Goal: Task Accomplishment & Management: Complete application form

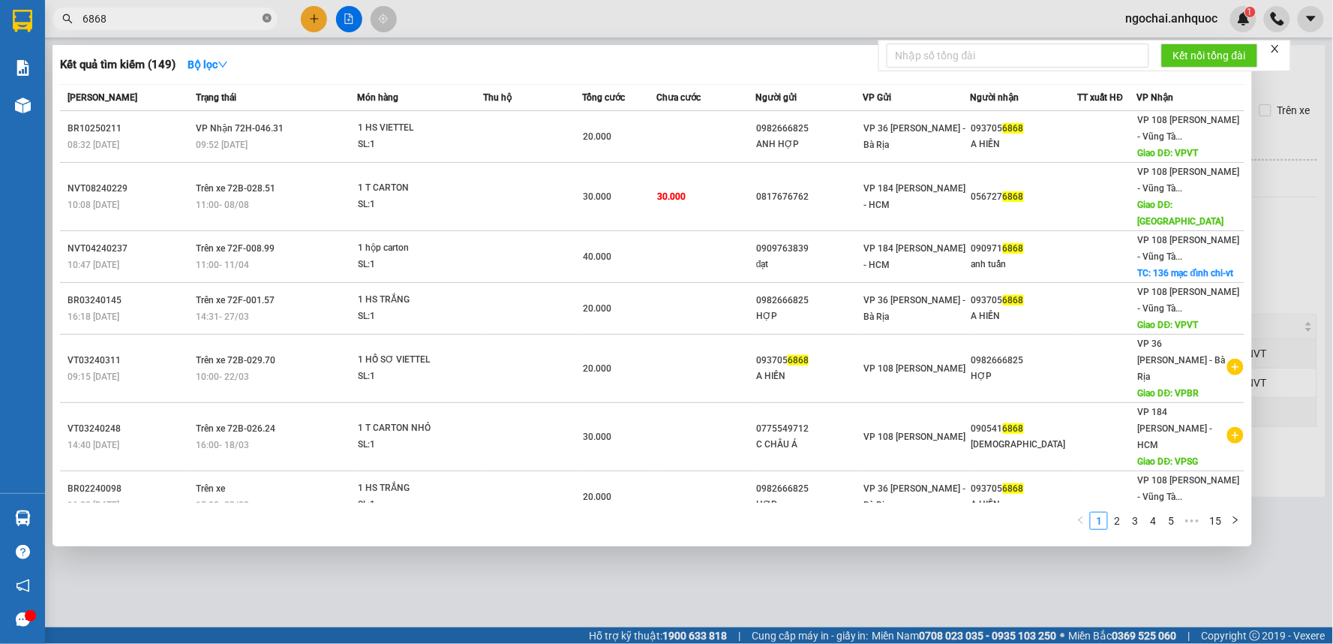
click at [266, 17] on icon "close-circle" at bounding box center [267, 18] width 9 height 9
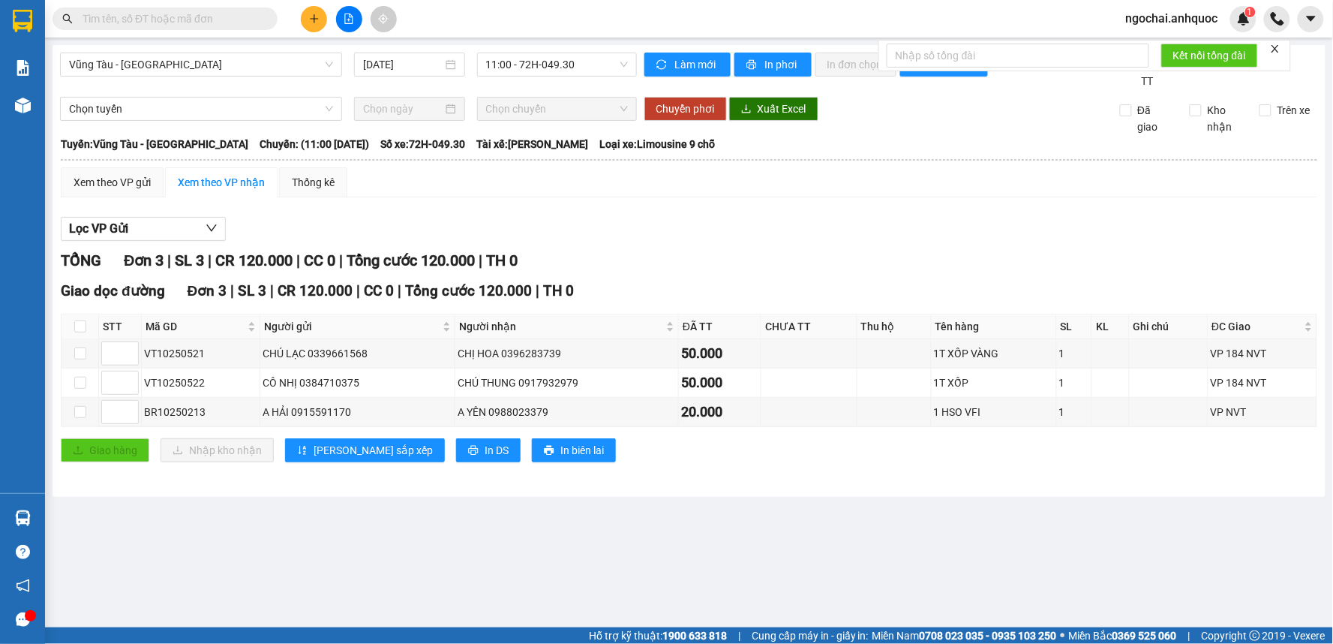
click at [212, 21] on input "text" at bounding box center [171, 19] width 177 height 17
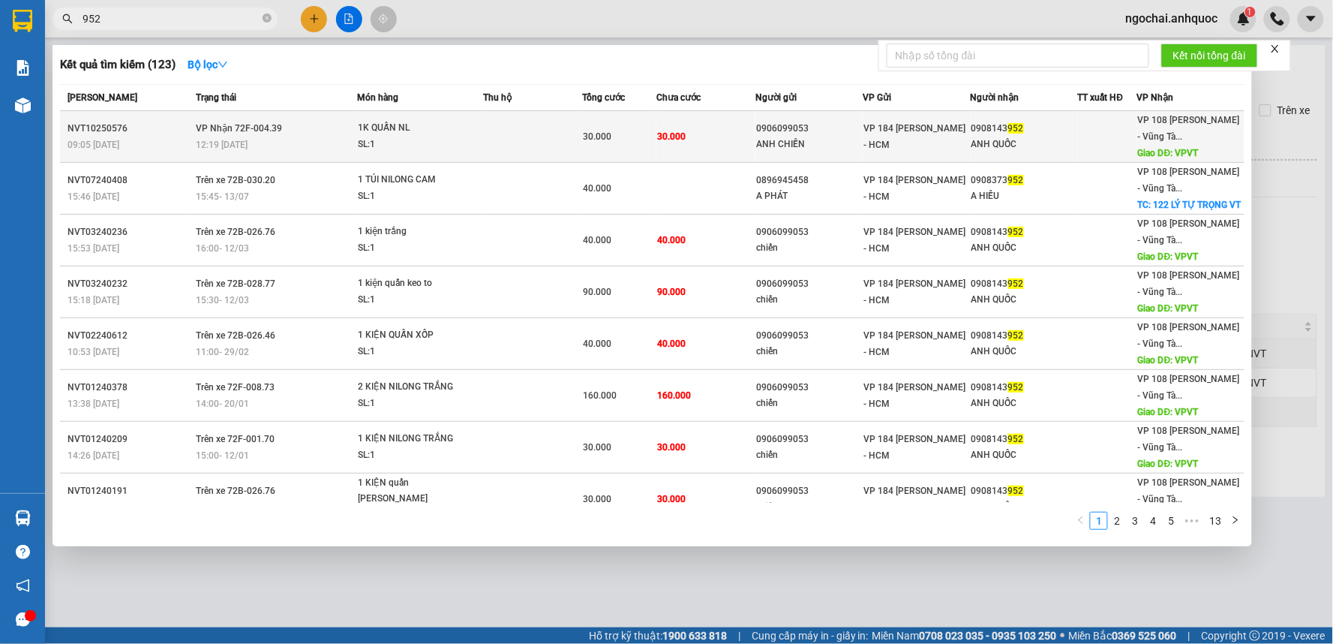
type input "952"
click at [521, 131] on td at bounding box center [532, 137] width 99 height 52
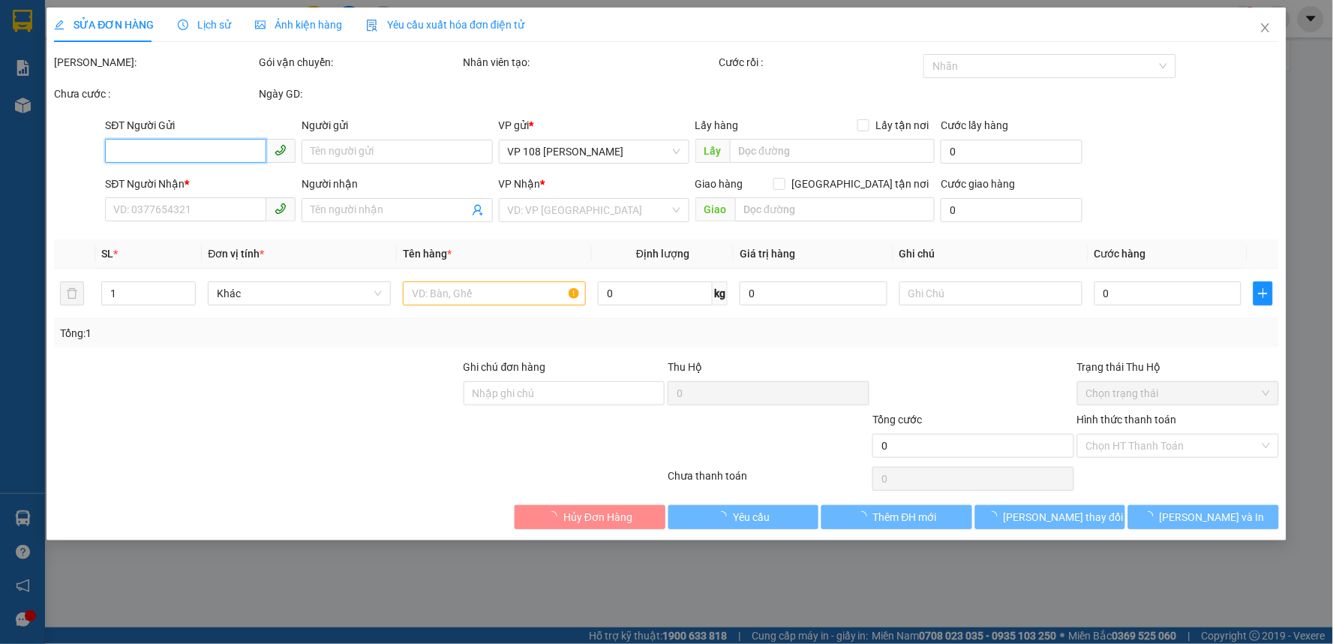
type input "0906099053"
type input "ANH CHIẾN"
type input "0908143952"
type input "ANH QUỐC"
type input "VPVT"
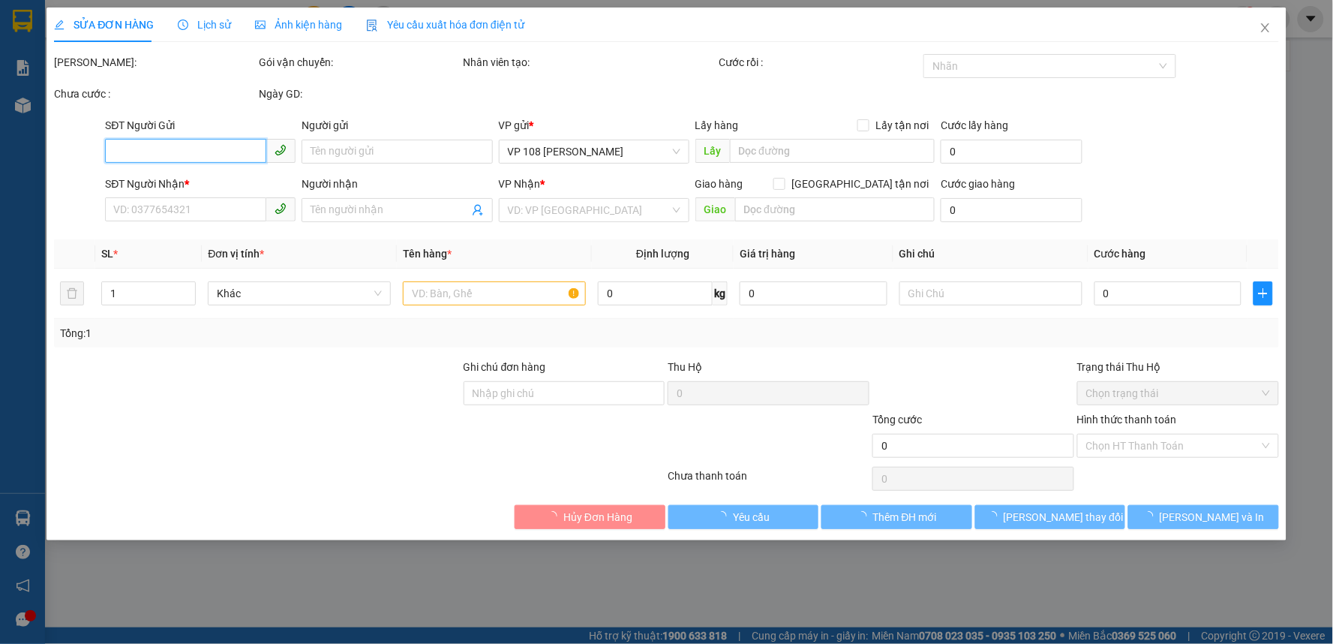
type input "30.000"
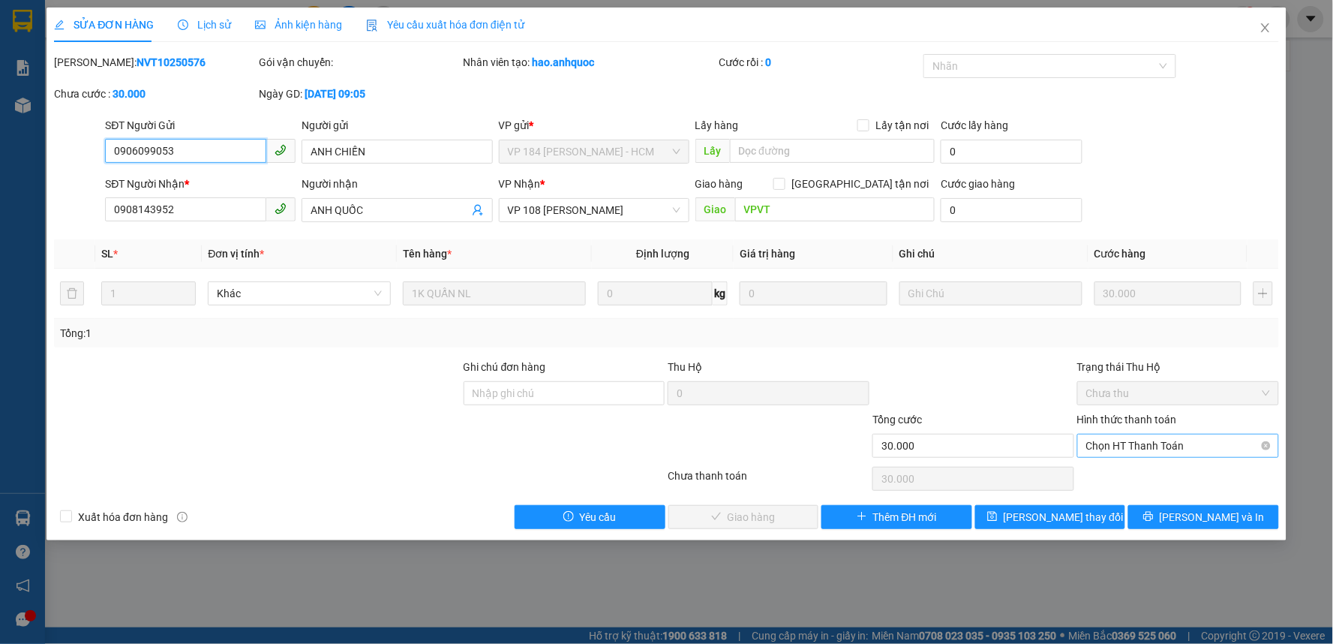
click at [1119, 443] on span "Chọn HT Thanh Toán" at bounding box center [1178, 445] width 184 height 23
click at [1121, 473] on div "Tại văn phòng" at bounding box center [1179, 475] width 184 height 17
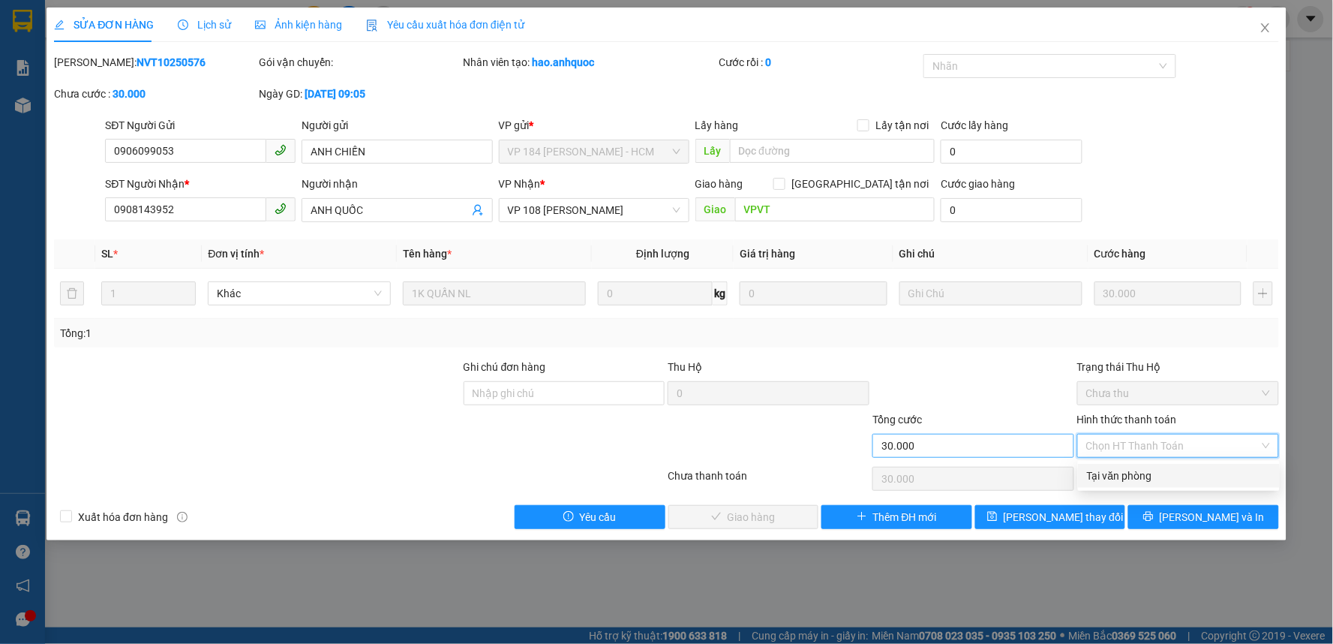
type input "0"
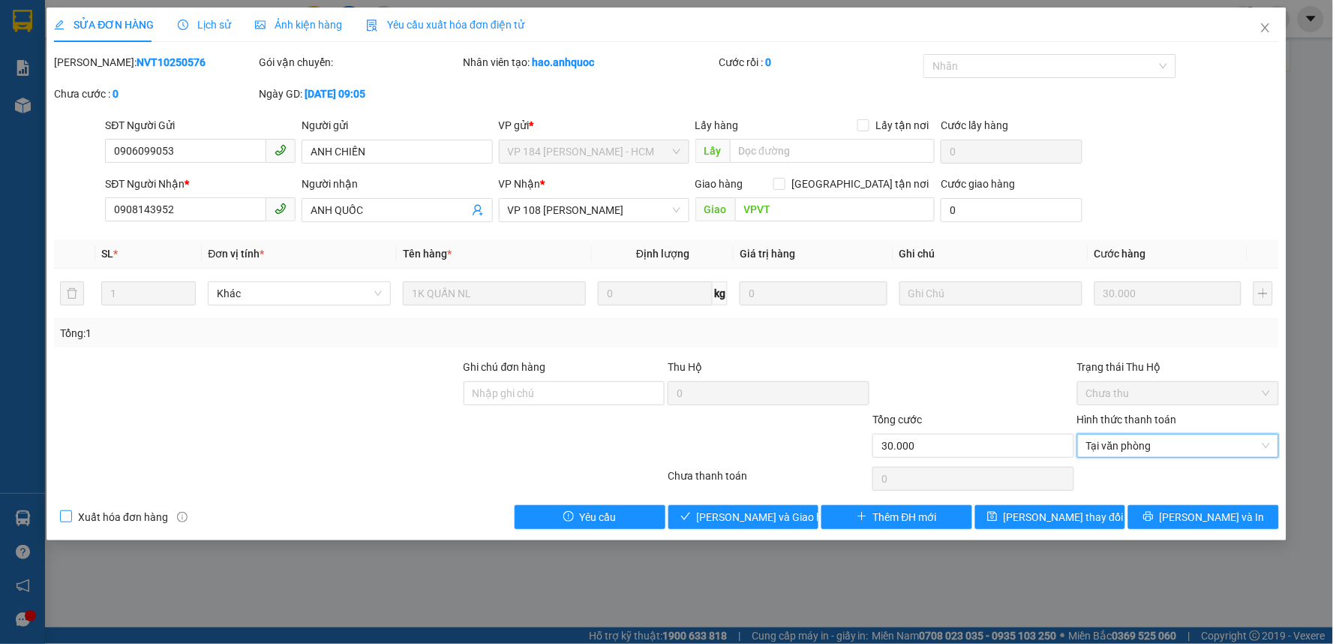
click at [62, 514] on input "Xuất hóa đơn hàng" at bounding box center [65, 515] width 11 height 11
checkbox input "true"
click at [506, 402] on input "Ghi chú đơn hàng" at bounding box center [565, 393] width 202 height 24
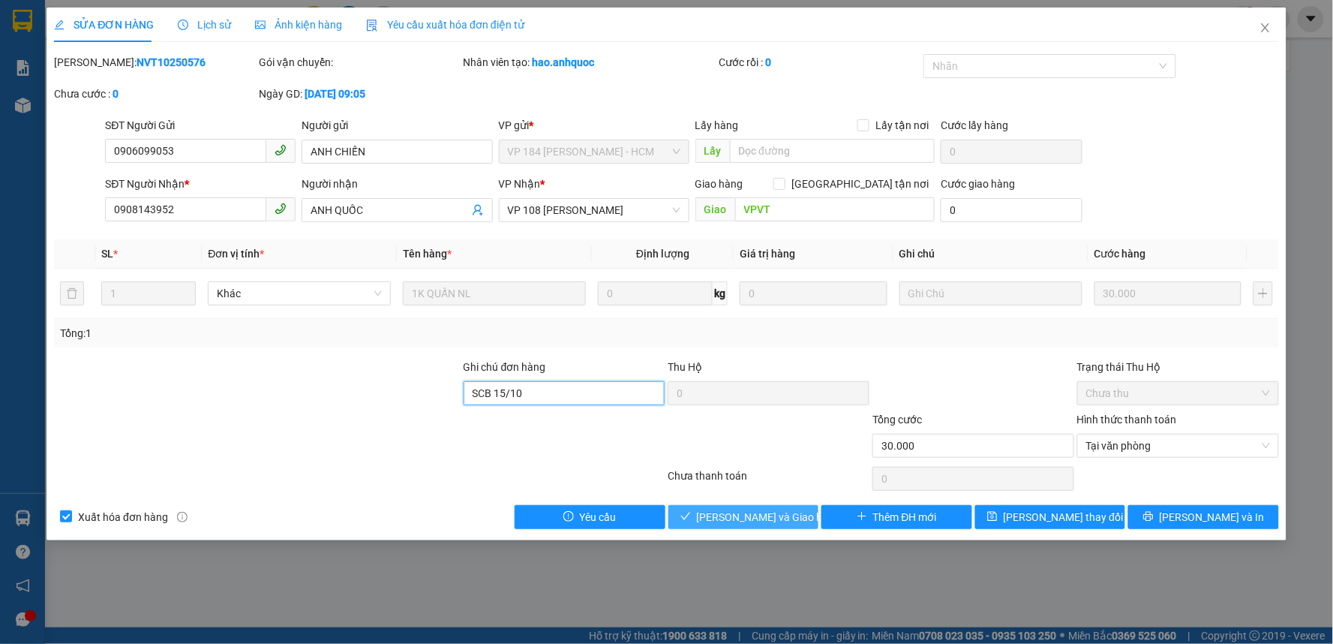
type input "SCB 15/10"
click at [764, 510] on span "[PERSON_NAME] và Giao hàng" at bounding box center [769, 517] width 144 height 17
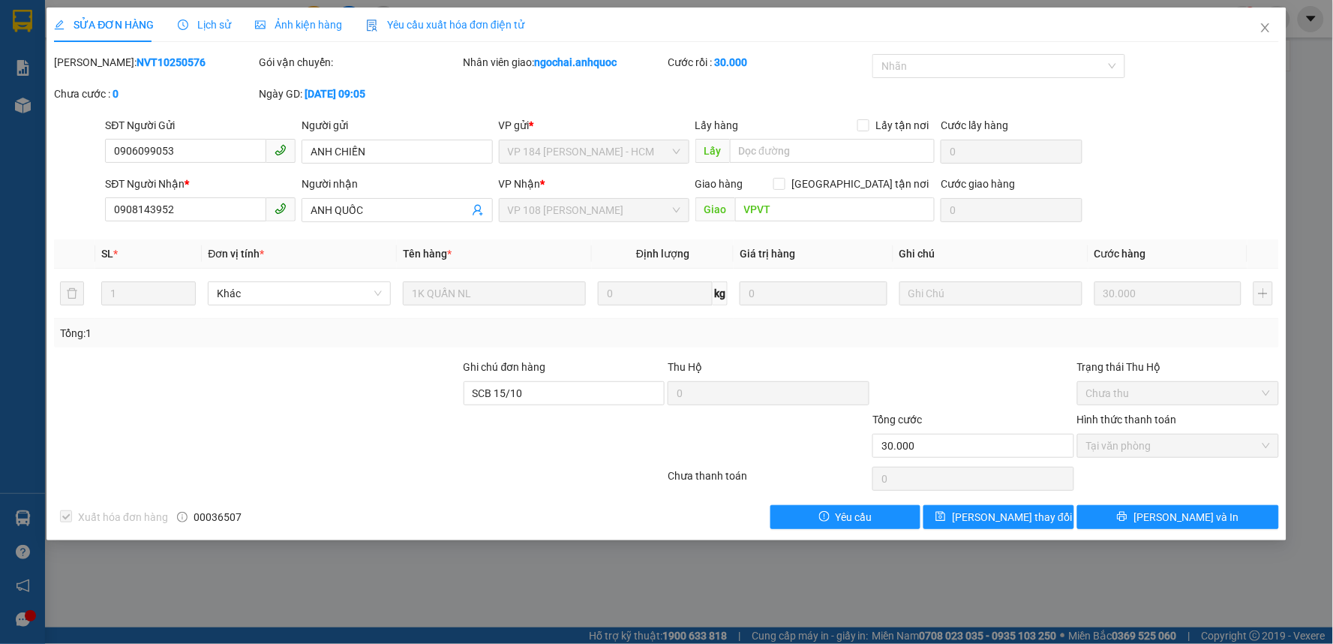
click at [140, 64] on b "NVT10250576" at bounding box center [171, 62] width 69 height 12
copy b "NVT10250576"
click at [162, 196] on div "SĐT Người Nhận *" at bounding box center [200, 187] width 191 height 23
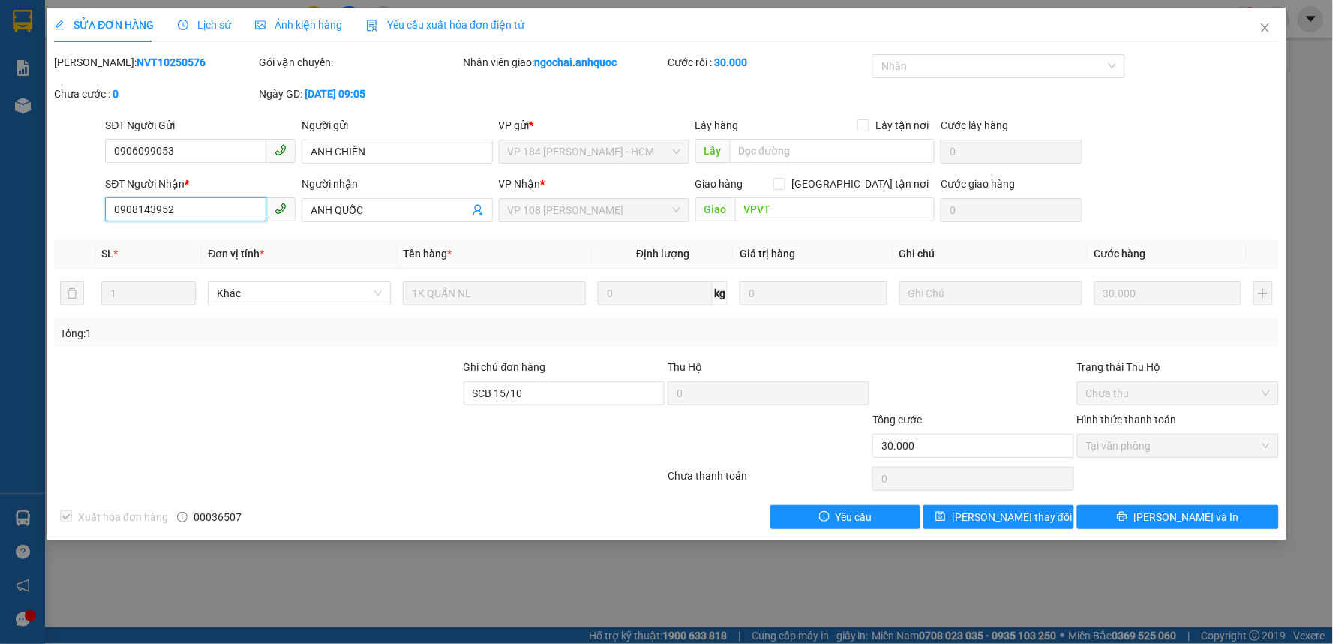
click at [161, 209] on input "0908143952" at bounding box center [185, 209] width 161 height 24
